Goal: Task Accomplishment & Management: Use online tool/utility

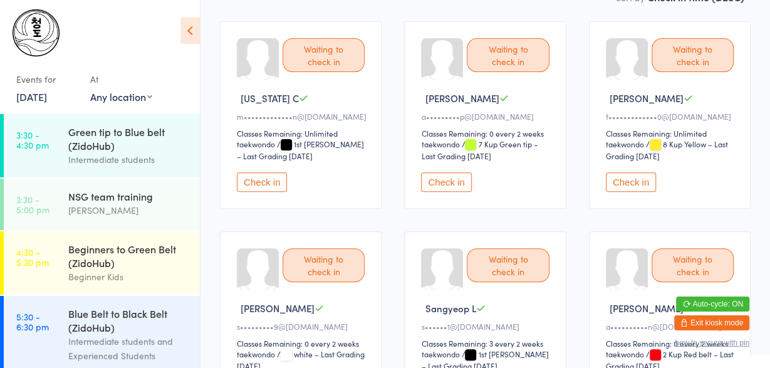
scroll to position [230, 0]
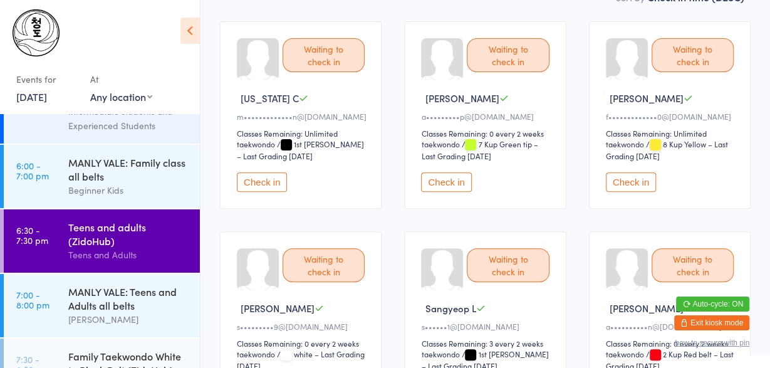
click at [250, 180] on button "Check in" at bounding box center [262, 181] width 50 height 19
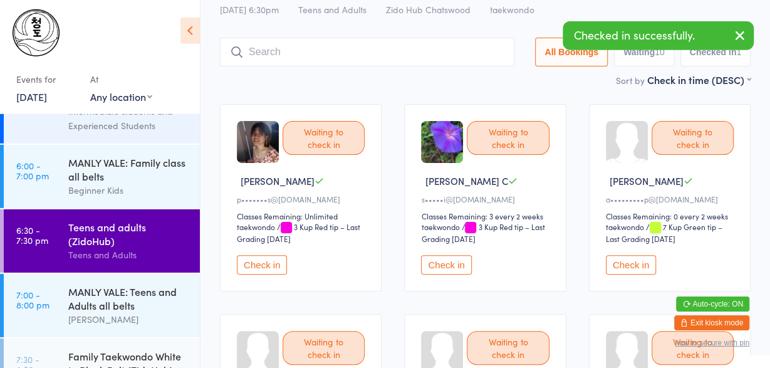
scroll to position [46, 0]
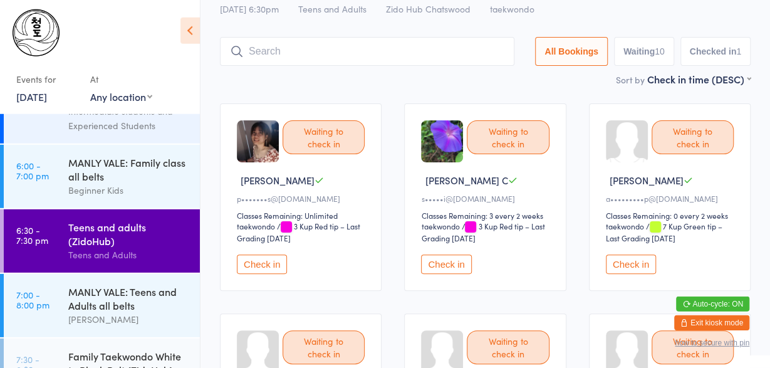
click at [252, 261] on button "Check in" at bounding box center [262, 263] width 50 height 19
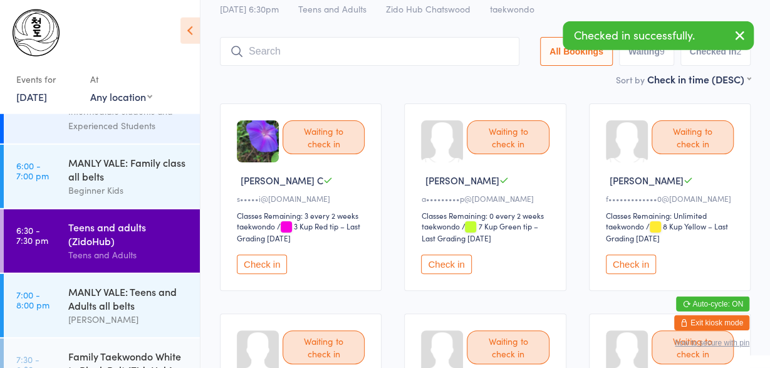
click at [252, 261] on button "Check in" at bounding box center [262, 263] width 50 height 19
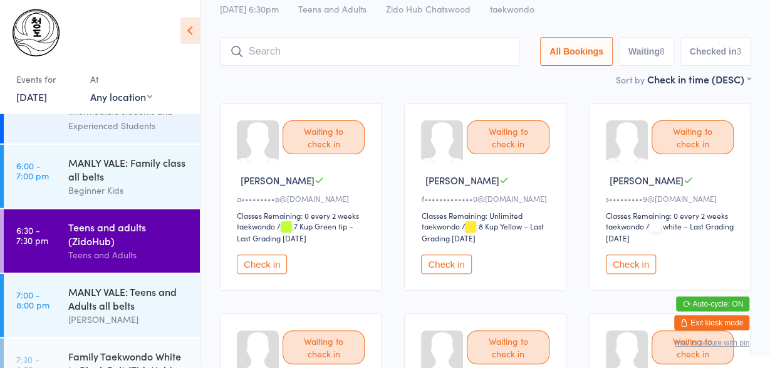
click at [443, 269] on button "Check in" at bounding box center [446, 263] width 50 height 19
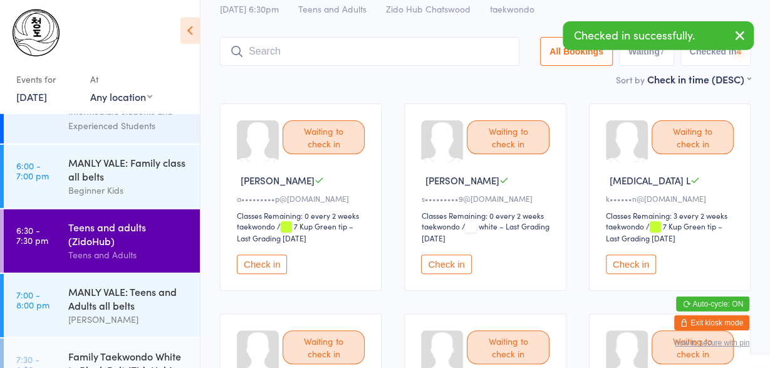
click at [443, 269] on button "Check in" at bounding box center [446, 263] width 50 height 19
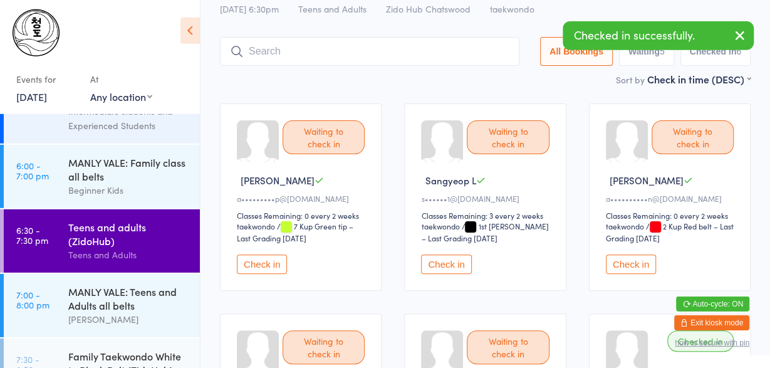
click at [446, 258] on button "Check in" at bounding box center [446, 263] width 50 height 19
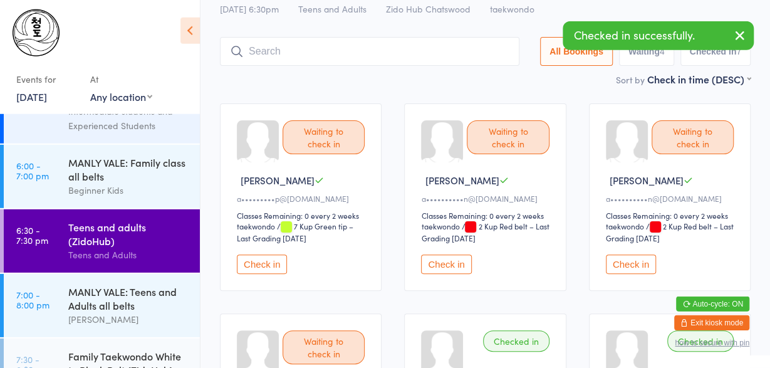
click at [446, 258] on button "Check in" at bounding box center [446, 263] width 50 height 19
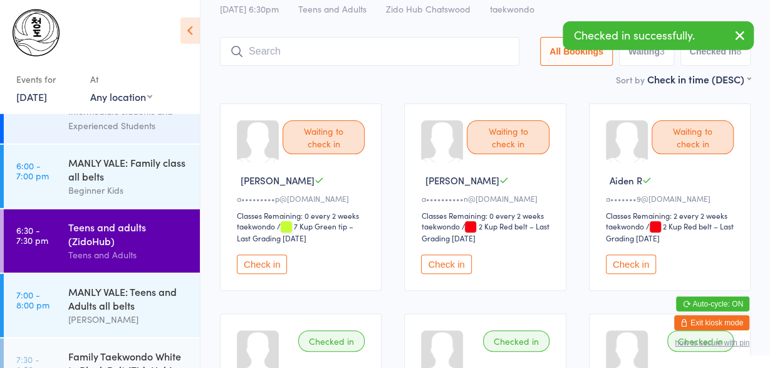
click at [446, 258] on button "Check in" at bounding box center [446, 263] width 50 height 19
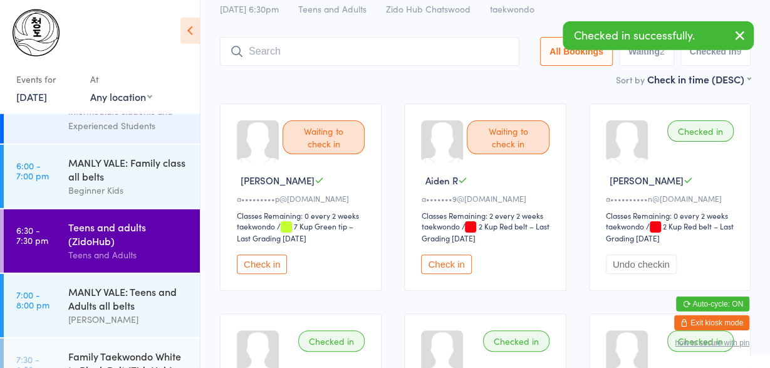
click at [446, 258] on button "Check in" at bounding box center [446, 263] width 50 height 19
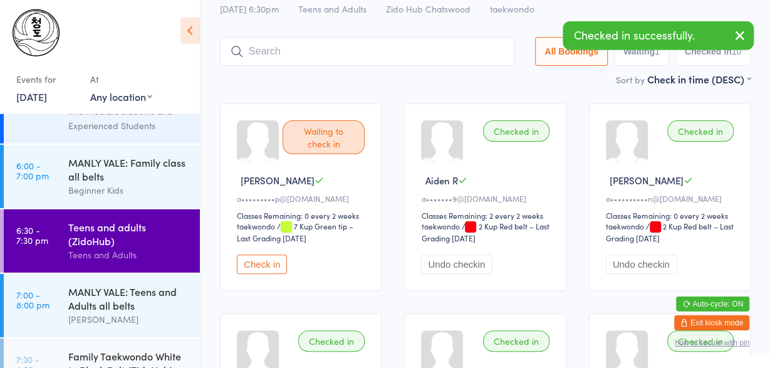
click at [415, 61] on input "search" at bounding box center [367, 51] width 294 height 29
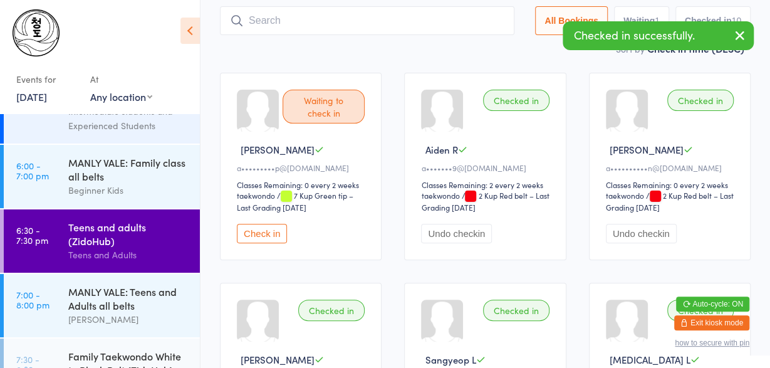
scroll to position [83, 0]
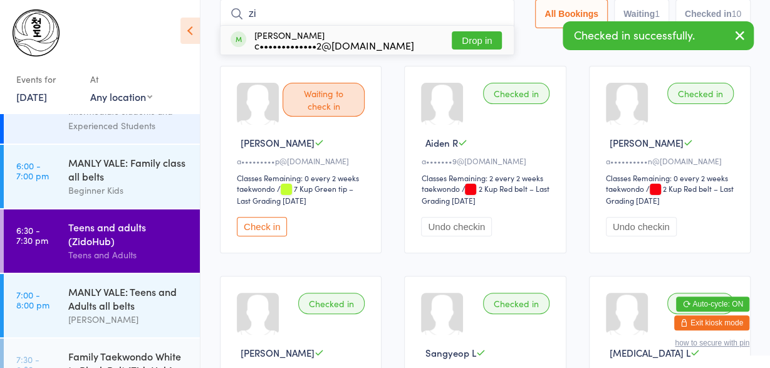
type input "z"
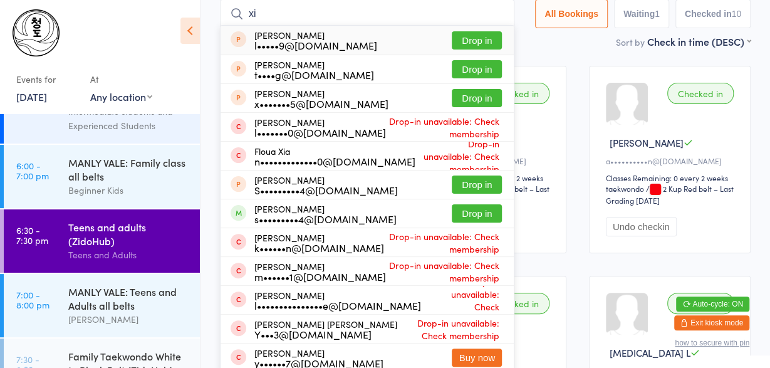
type input "xi"
click at [369, 43] on div "[PERSON_NAME] l•••••9@[DOMAIN_NAME] Drop in" at bounding box center [367, 40] width 293 height 29
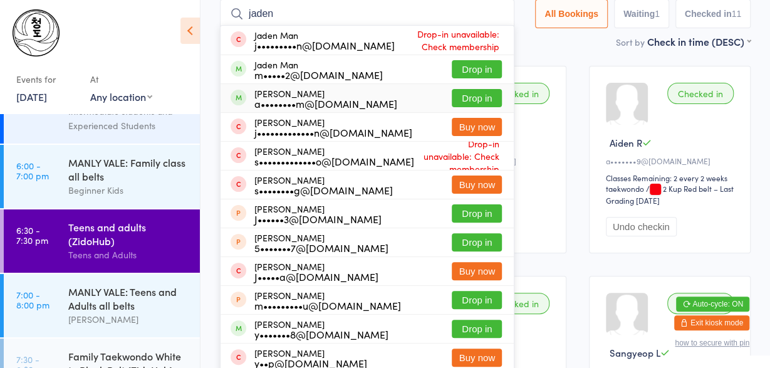
type input "jaden"
click at [367, 102] on div "a••••••••m@[DOMAIN_NAME]" at bounding box center [325, 103] width 143 height 10
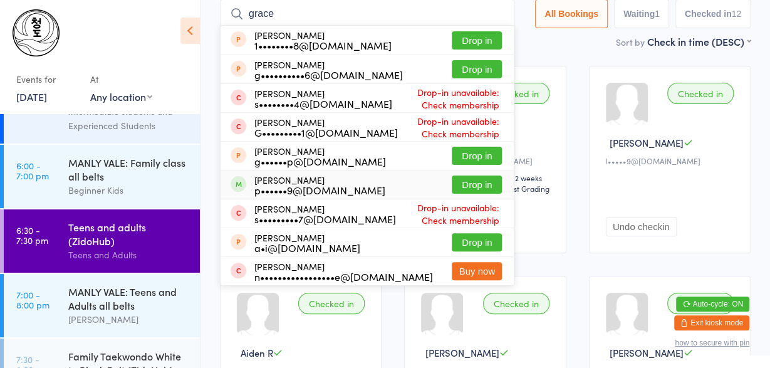
type input "grace"
click at [330, 189] on div "p••••••9@[DOMAIN_NAME]" at bounding box center [319, 190] width 131 height 10
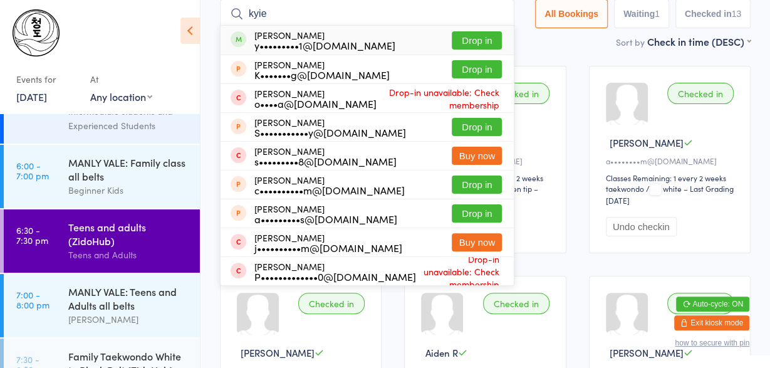
type input "kyie"
click at [308, 42] on div "y•••••••••1@[DOMAIN_NAME]" at bounding box center [324, 45] width 141 height 10
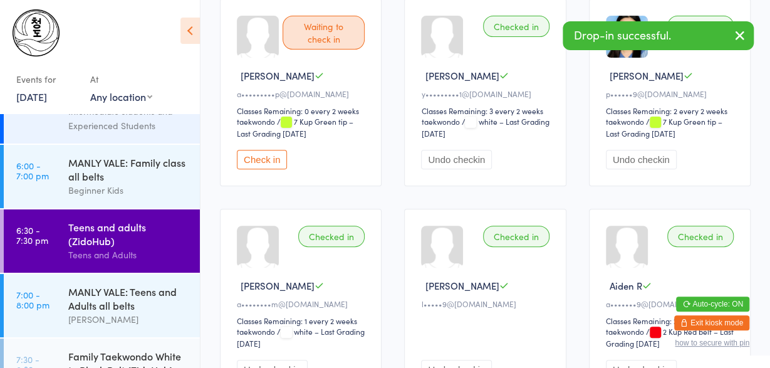
scroll to position [236, 0]
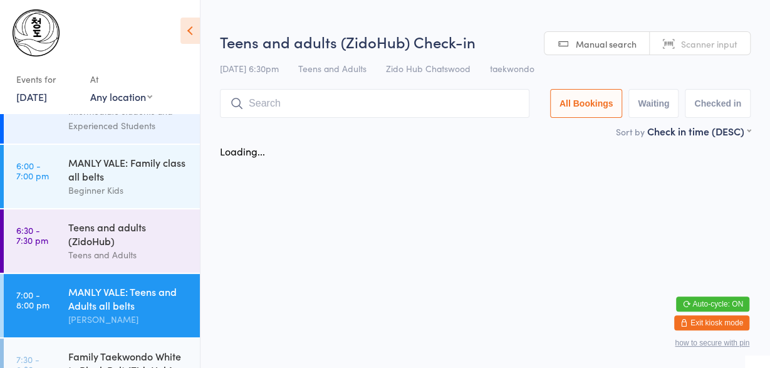
scroll to position [230, 0]
